Goal: Information Seeking & Learning: Learn about a topic

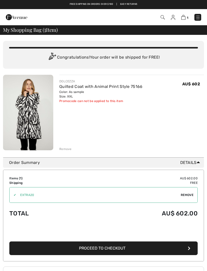
click at [68, 150] on div "Remove" at bounding box center [65, 149] width 12 height 5
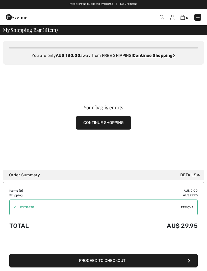
click at [196, 16] on img at bounding box center [197, 17] width 5 height 5
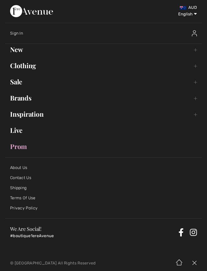
click at [27, 68] on link "Clothing Toggle submenu" at bounding box center [103, 65] width 197 height 11
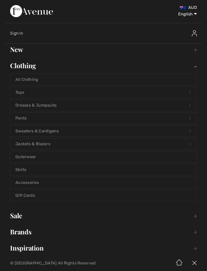
click at [36, 143] on link "Jackets & Blazers Open submenu" at bounding box center [103, 143] width 186 height 11
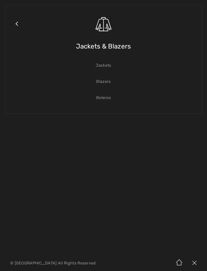
click at [104, 65] on link "Jackets" at bounding box center [103, 65] width 186 height 11
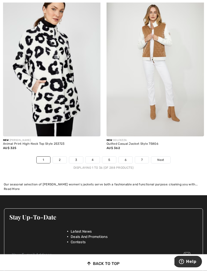
scroll to position [3031, 0]
click at [61, 156] on link "2" at bounding box center [60, 159] width 14 height 7
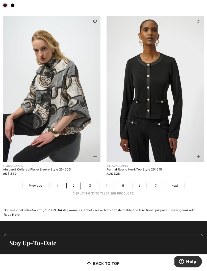
scroll to position [3006, 0]
click at [90, 182] on link "3" at bounding box center [90, 185] width 14 height 7
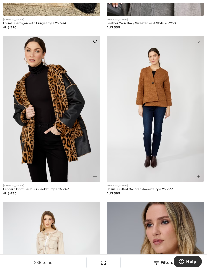
scroll to position [2492, 0]
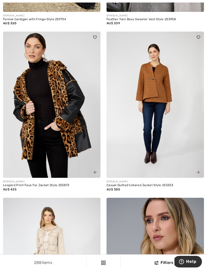
click at [41, 104] on img at bounding box center [51, 105] width 97 height 146
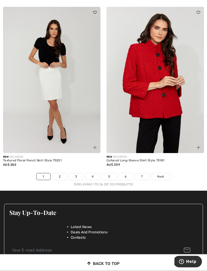
scroll to position [3046, 0]
click at [58, 173] on link "2" at bounding box center [60, 176] width 14 height 7
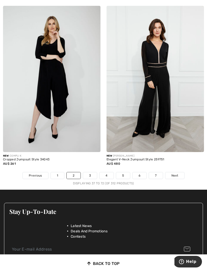
scroll to position [3055, 0]
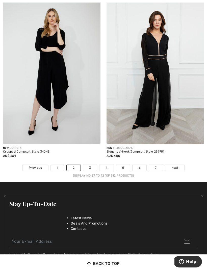
click at [90, 164] on link "3" at bounding box center [90, 167] width 14 height 7
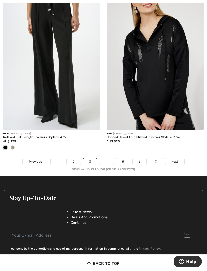
scroll to position [3096, 0]
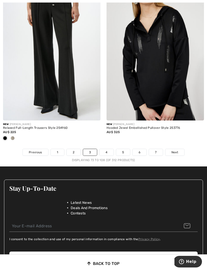
click at [106, 149] on link "4" at bounding box center [106, 152] width 14 height 7
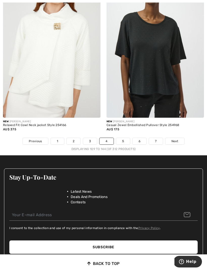
scroll to position [3070, 0]
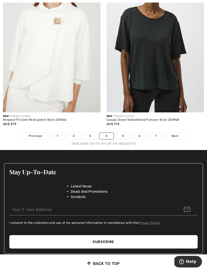
click at [125, 133] on link "5" at bounding box center [123, 136] width 14 height 7
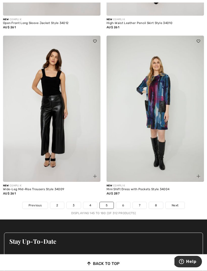
scroll to position [2993, 0]
click at [125, 202] on link "6" at bounding box center [123, 205] width 14 height 7
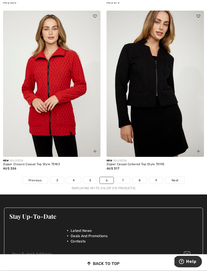
scroll to position [2976, 0]
click at [123, 177] on link "7" at bounding box center [123, 180] width 14 height 7
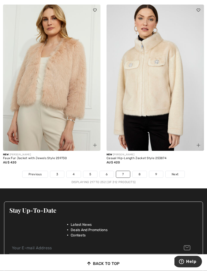
scroll to position [2999, 0]
click at [140, 171] on link "8" at bounding box center [140, 174] width 14 height 7
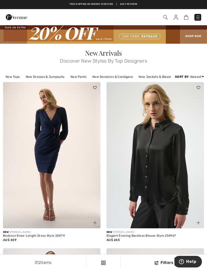
click at [175, 167] on img at bounding box center [155, 155] width 97 height 146
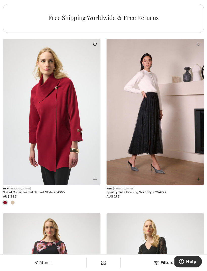
scroll to position [1091, 0]
click at [14, 202] on span at bounding box center [13, 202] width 4 height 4
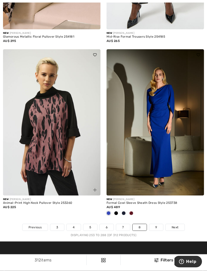
scroll to position [3022, 0]
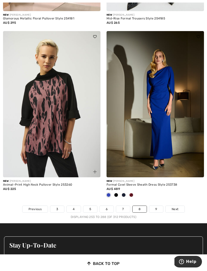
click at [158, 206] on link "9" at bounding box center [156, 209] width 14 height 7
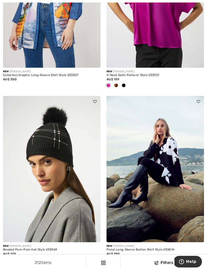
scroll to position [853, 0]
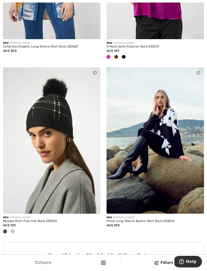
click at [165, 143] on img at bounding box center [155, 140] width 97 height 146
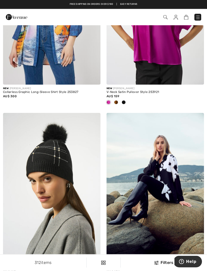
scroll to position [781, 0]
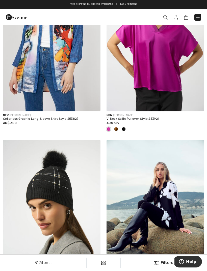
click at [197, 17] on img at bounding box center [197, 17] width 5 height 5
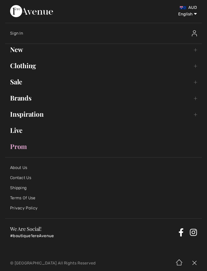
click at [22, 98] on link "Brands Open submenu" at bounding box center [103, 97] width 197 height 11
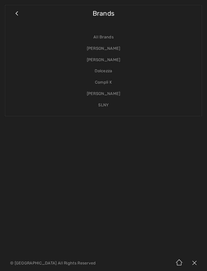
click at [107, 71] on link "Dolcezza" at bounding box center [103, 70] width 186 height 11
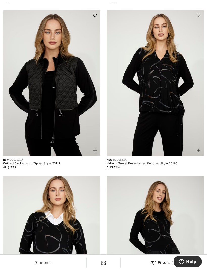
scroll to position [2927, 0]
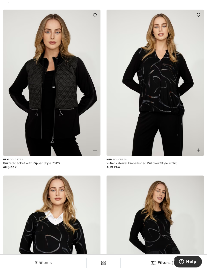
click at [201, 4] on div "New DOLCEZZA Knee-Length Shift Dress Style 75115 AU$ 339" at bounding box center [155, 0] width 97 height 20
click at [195, 11] on div at bounding box center [195, 18] width 17 height 17
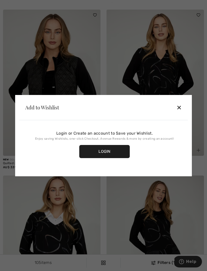
click at [180, 104] on div "✕" at bounding box center [178, 107] width 5 height 11
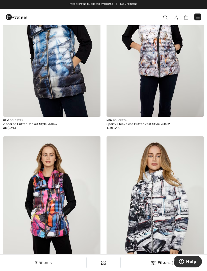
scroll to position [1599, 0]
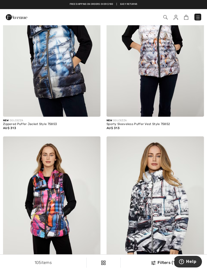
click at [196, 18] on img at bounding box center [197, 17] width 5 height 5
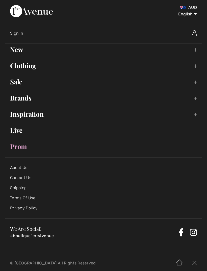
click at [31, 116] on link "Inspiration Toggle submenu" at bounding box center [103, 114] width 197 height 11
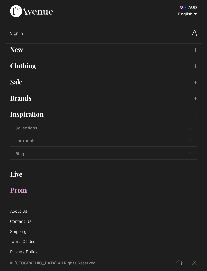
click at [23, 99] on link "Brands Open submenu" at bounding box center [103, 97] width 197 height 11
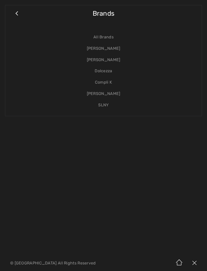
click at [115, 91] on link "[PERSON_NAME]" at bounding box center [103, 93] width 186 height 11
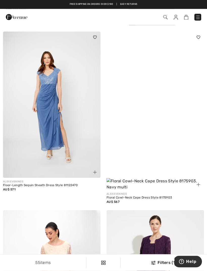
scroll to position [2588, 0]
click at [197, 16] on img at bounding box center [197, 17] width 5 height 5
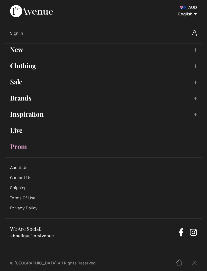
click at [27, 100] on link "Brands Open submenu" at bounding box center [103, 97] width 197 height 11
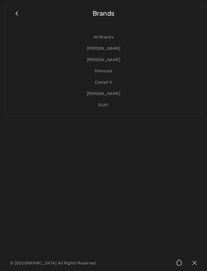
click at [106, 102] on link "SLNY" at bounding box center [103, 104] width 186 height 11
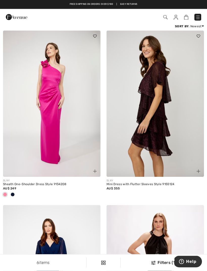
scroll to position [141, 0]
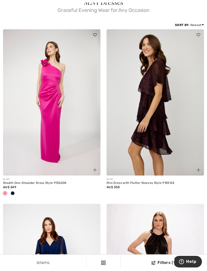
click at [201, 6] on span "Graceful Evening Wear for Any Occasion" at bounding box center [103, 9] width 201 height 7
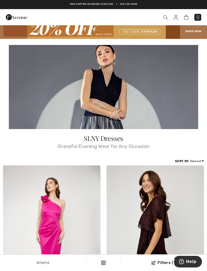
scroll to position [0, 0]
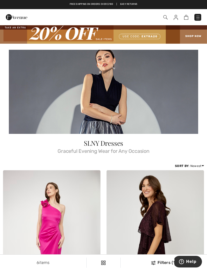
click at [198, 17] on img at bounding box center [197, 17] width 5 height 5
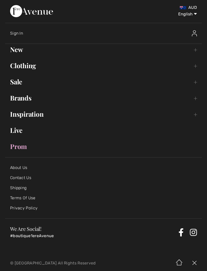
click at [25, 100] on link "Brands Open submenu" at bounding box center [103, 97] width 197 height 11
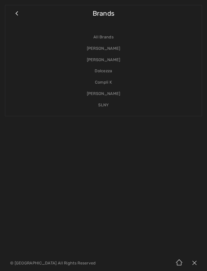
click at [106, 59] on link "[PERSON_NAME]" at bounding box center [103, 59] width 186 height 11
